Goal: Task Accomplishment & Management: Use online tool/utility

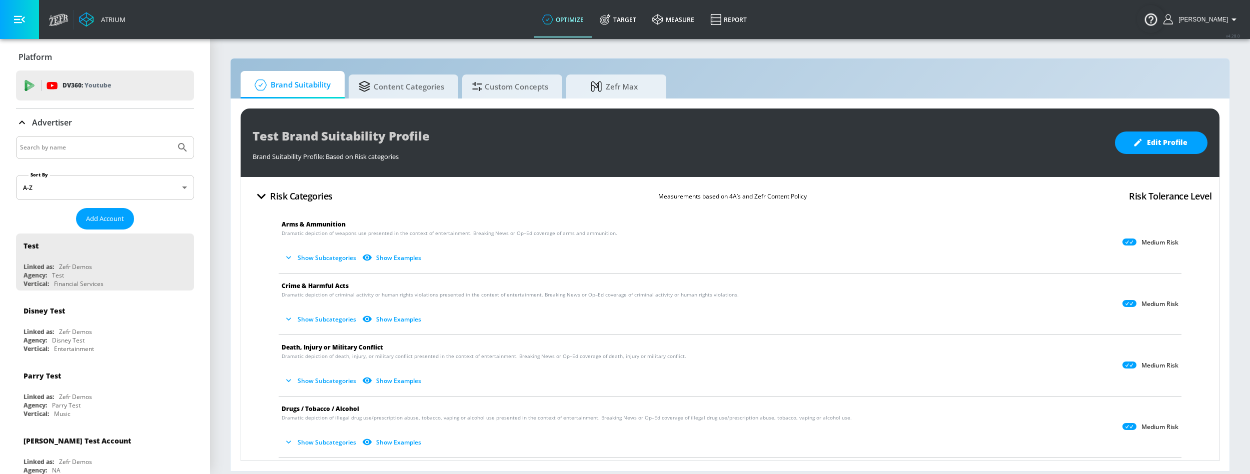
click at [68, 153] on input "Search by name" at bounding box center [96, 147] width 152 height 13
paste input "General [PERSON_NAME] [GEOGRAPHIC_DATA]"
type input "General [PERSON_NAME] [GEOGRAPHIC_DATA]"
click at [172, 137] on button "Submit Search" at bounding box center [183, 148] width 22 height 22
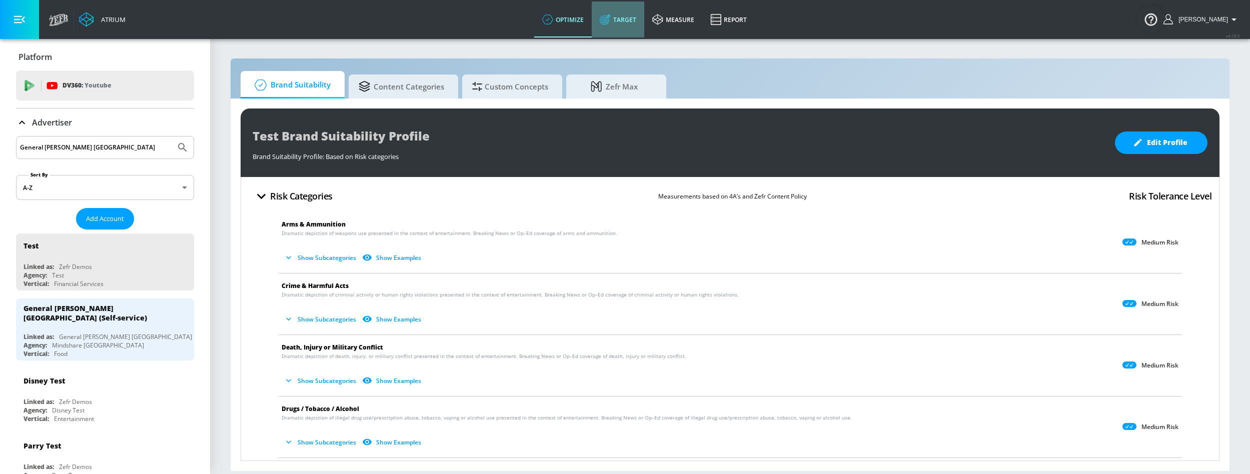
click at [622, 15] on link "Target" at bounding box center [618, 20] width 53 height 36
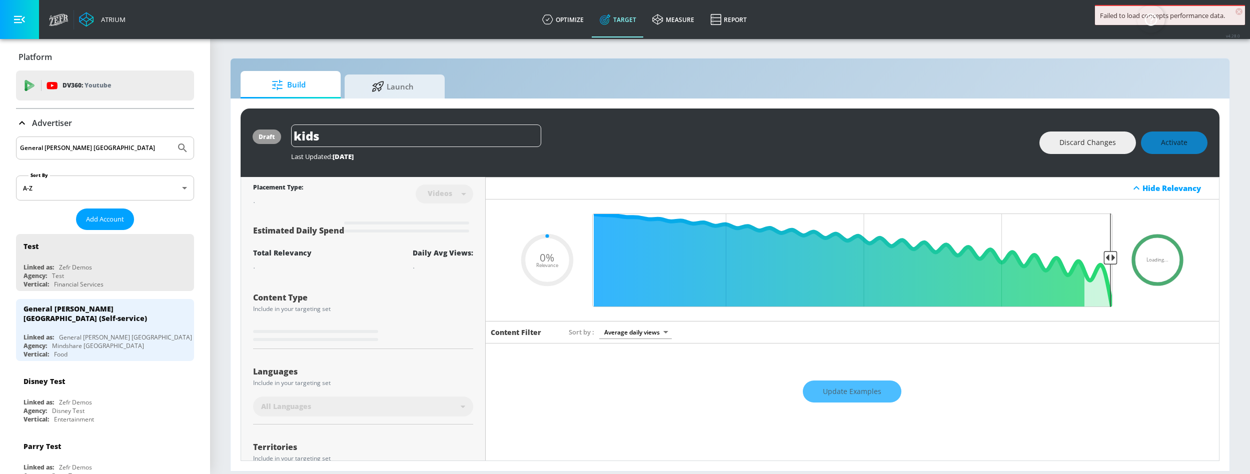
type input "0.05"
click at [72, 148] on input "General [PERSON_NAME] [GEOGRAPHIC_DATA]" at bounding box center [96, 148] width 152 height 13
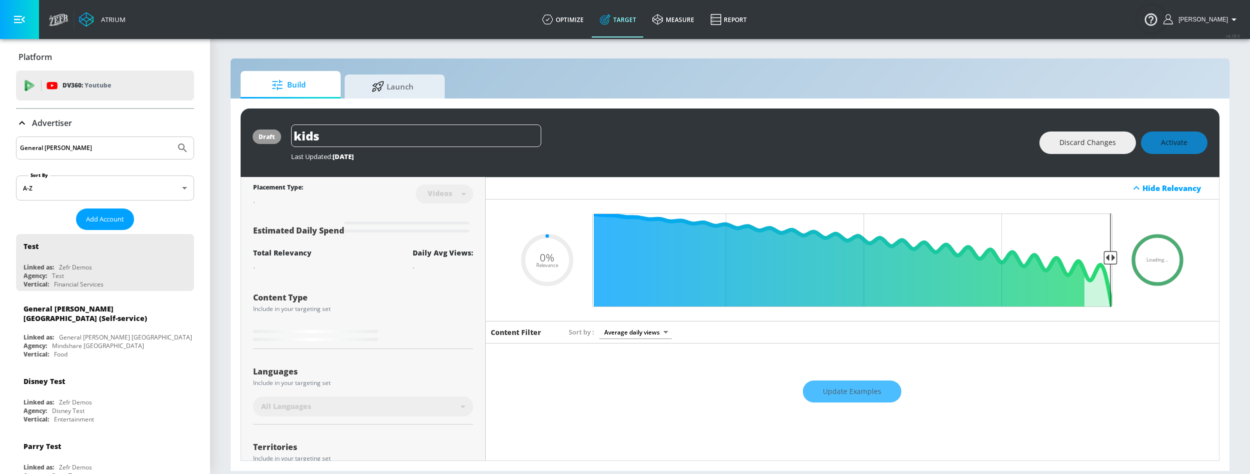
type input "General [PERSON_NAME]"
click at [172, 137] on button "Submit Search" at bounding box center [183, 148] width 22 height 22
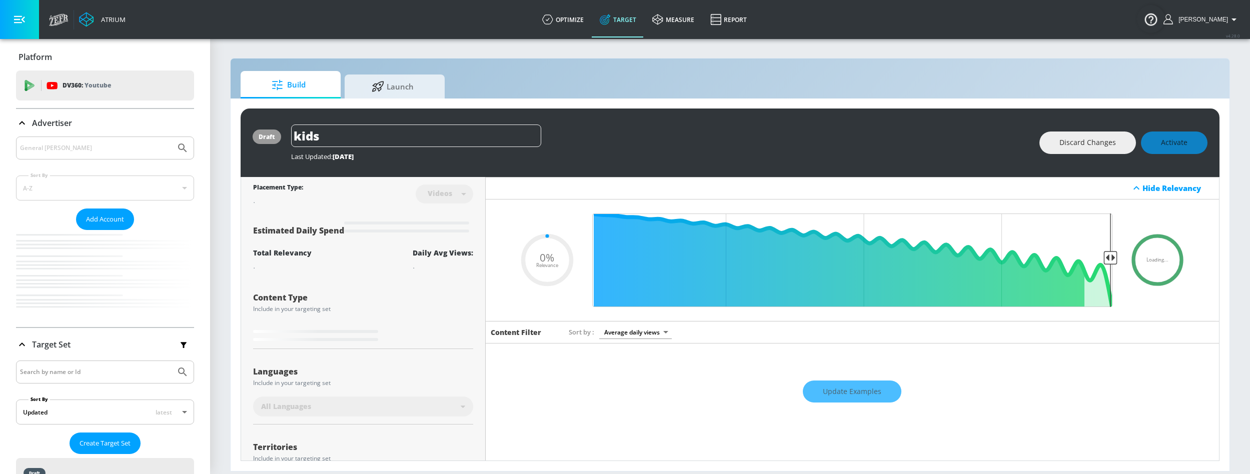
type input "0.05"
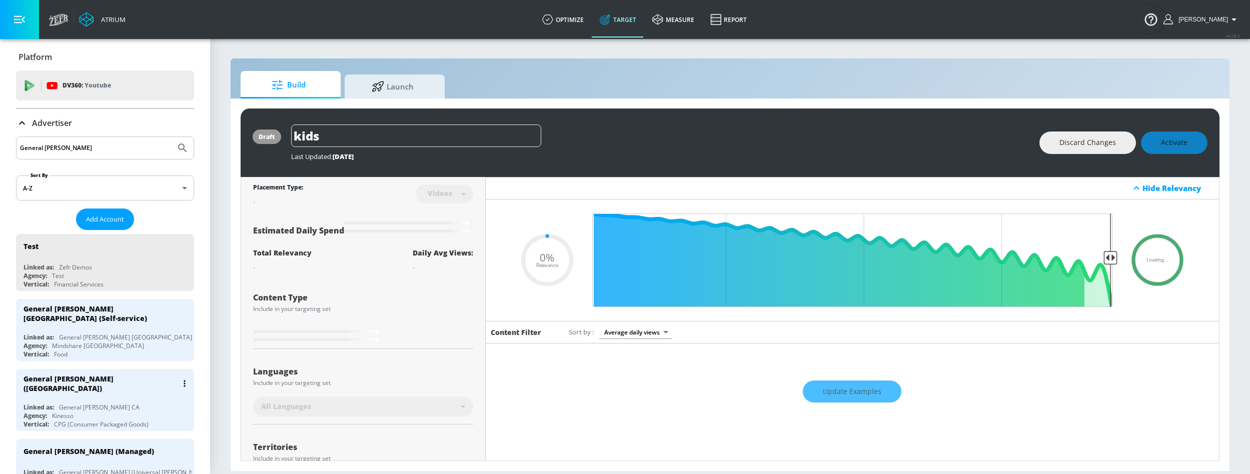
click at [106, 403] on div "Linked as: General [PERSON_NAME] CA" at bounding box center [108, 407] width 168 height 9
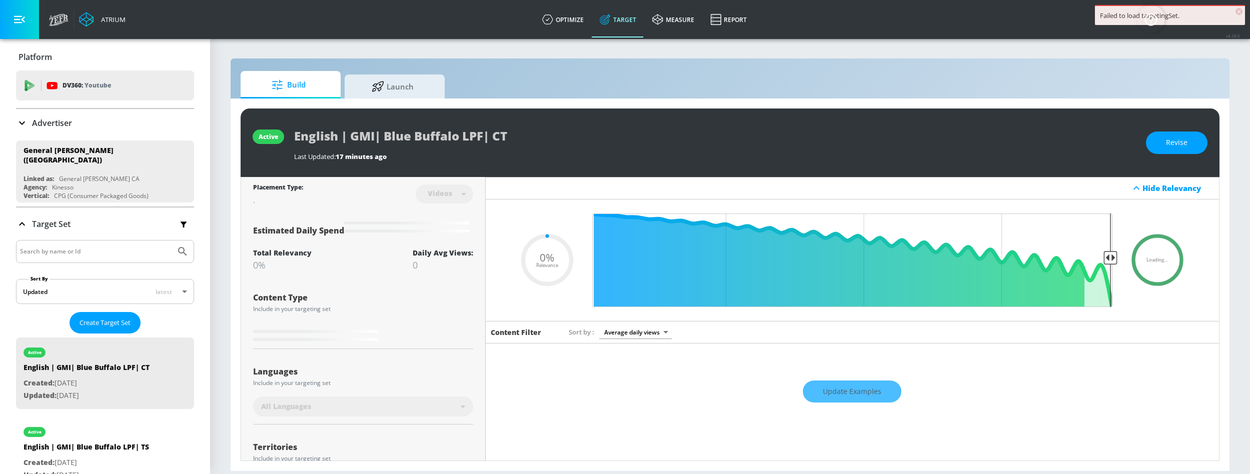
type input "0.05"
click at [419, 94] on span "Launch" at bounding box center [393, 85] width 76 height 24
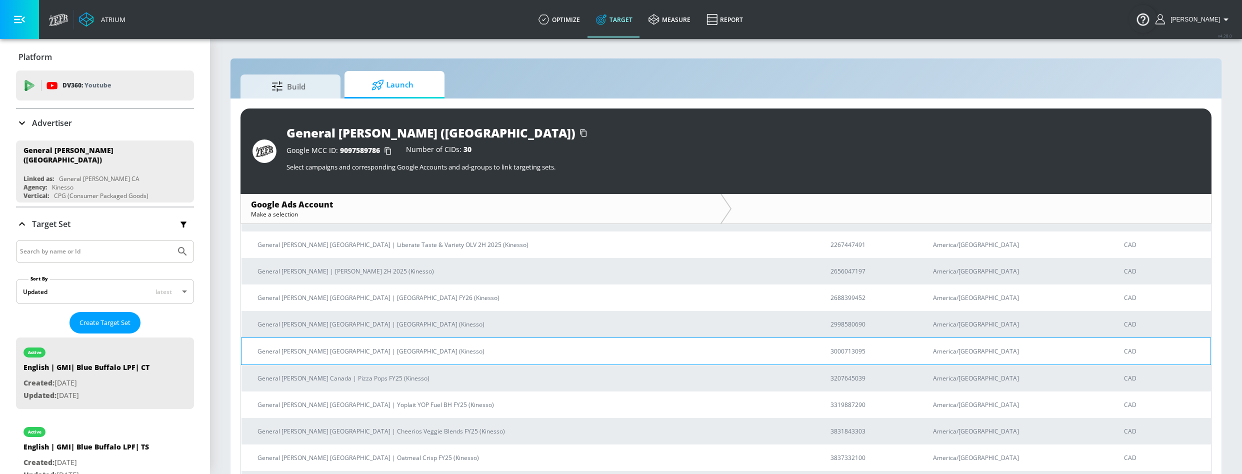
scroll to position [175, 0]
click at [377, 355] on p "General [PERSON_NAME] [GEOGRAPHIC_DATA] | [GEOGRAPHIC_DATA] (Kinesso)" at bounding box center [532, 351] width 549 height 11
